Goal: Go to known website: Go to known website

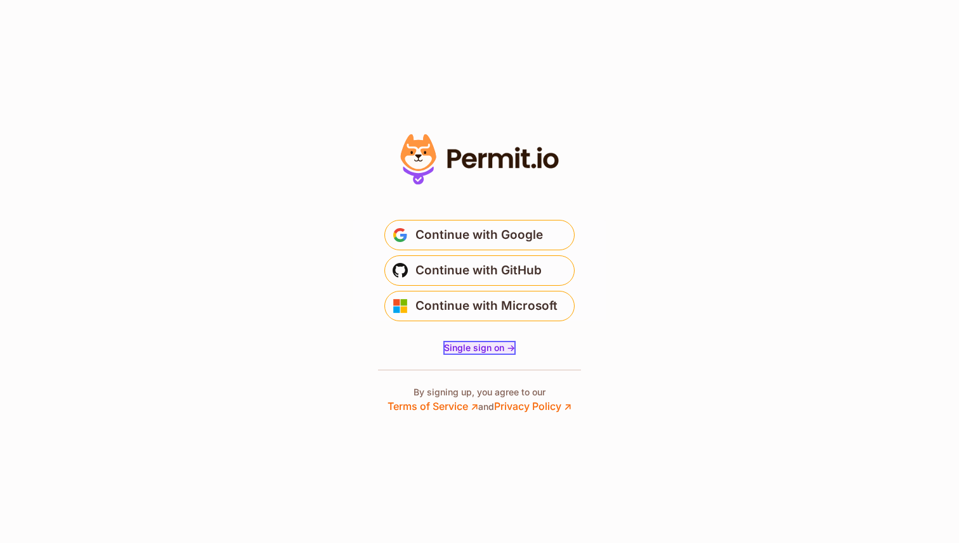
click at [473, 348] on span "Single sign on ->" at bounding box center [479, 347] width 71 height 11
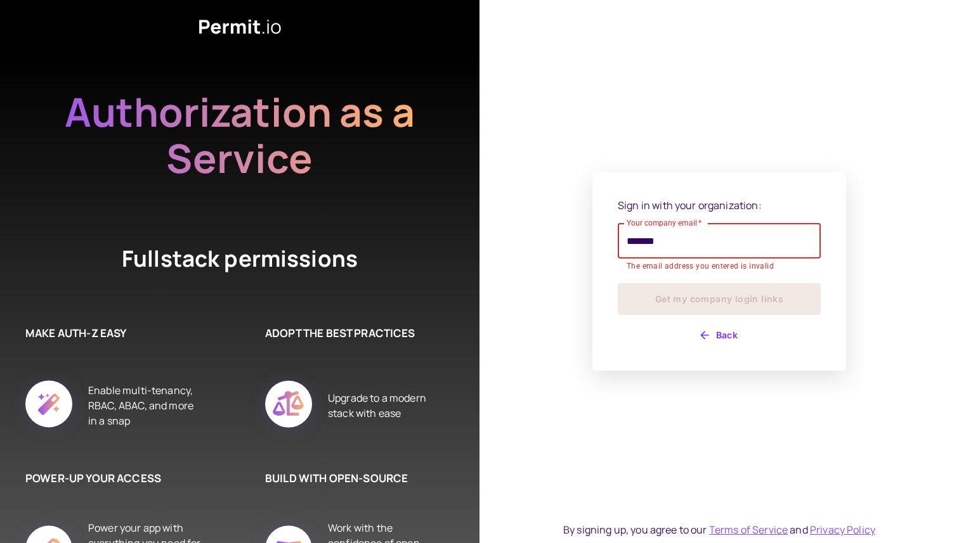
type input "**********"
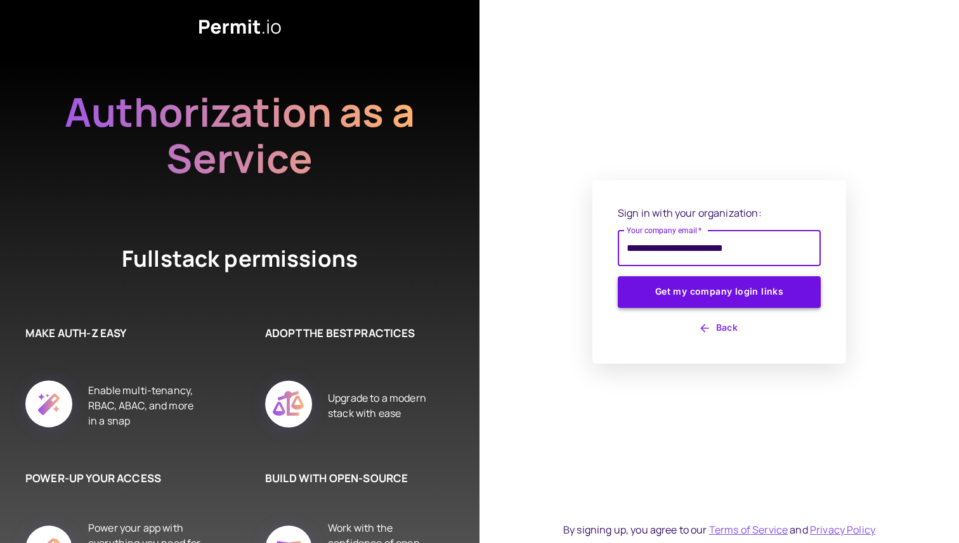
click at [703, 300] on button "Get my company login links" at bounding box center [719, 292] width 203 height 32
